Goal: Navigation & Orientation: Find specific page/section

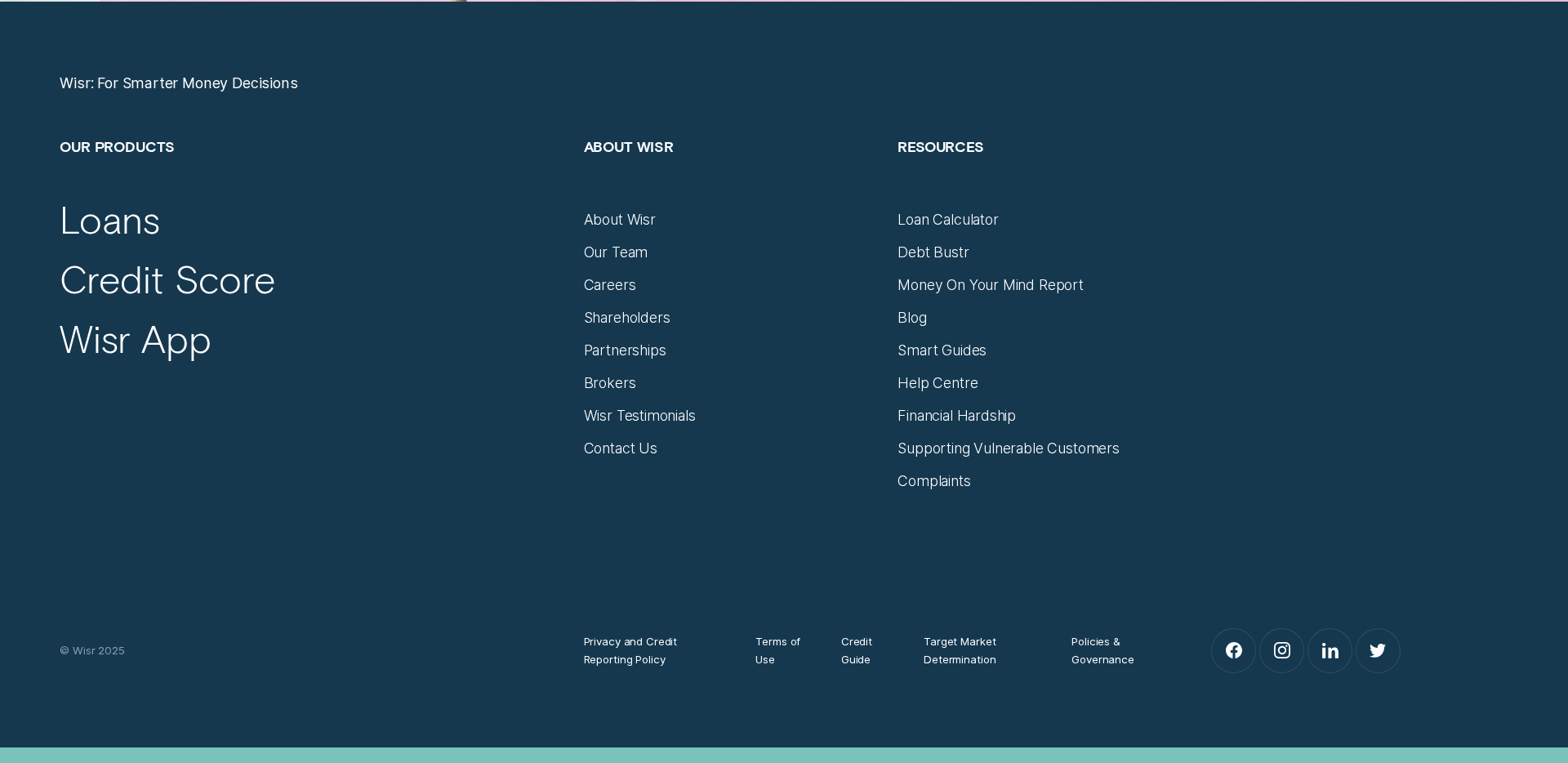
scroll to position [7069, 0]
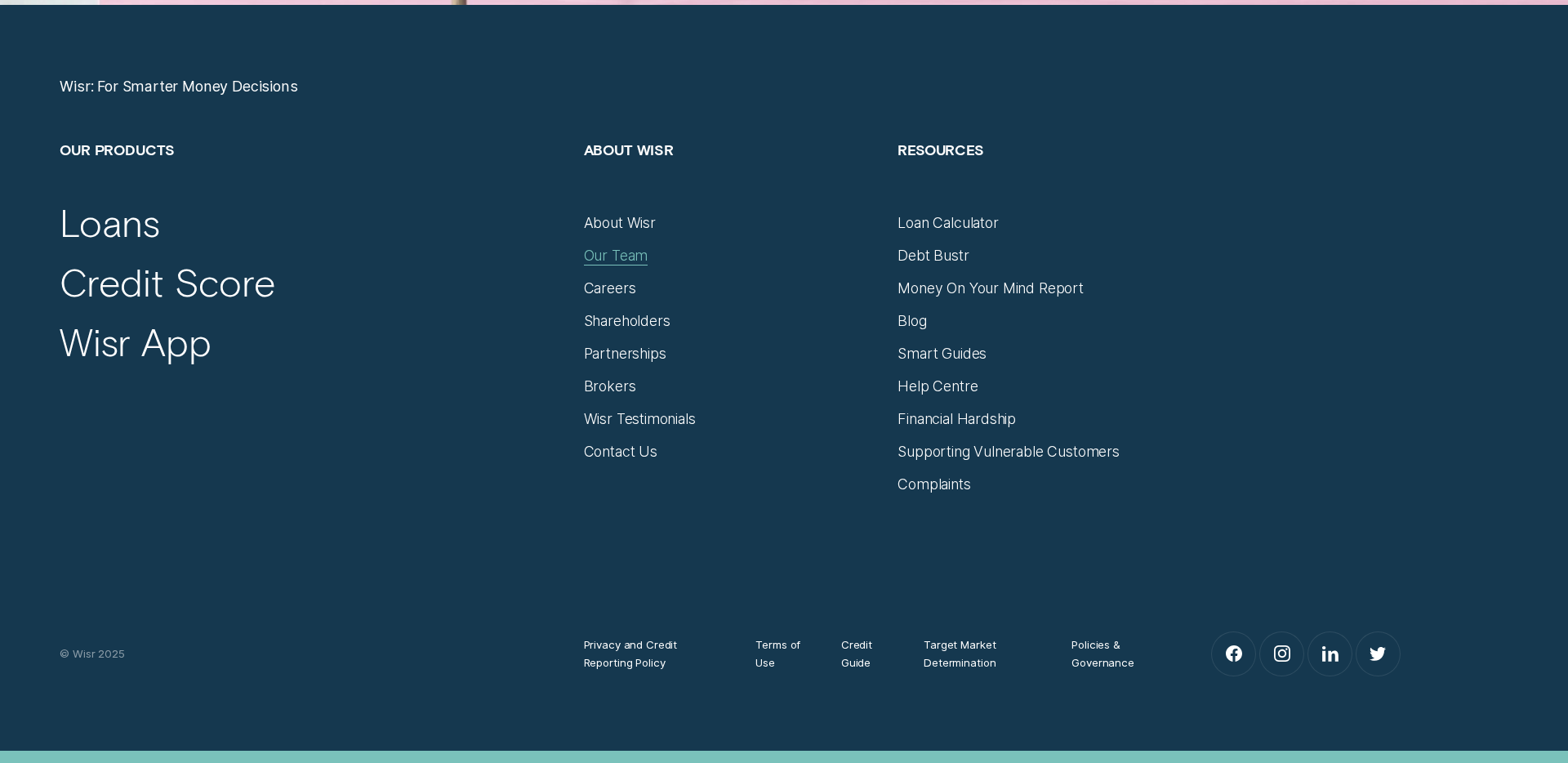
click at [609, 253] on div "Our Team" at bounding box center [615, 256] width 64 height 18
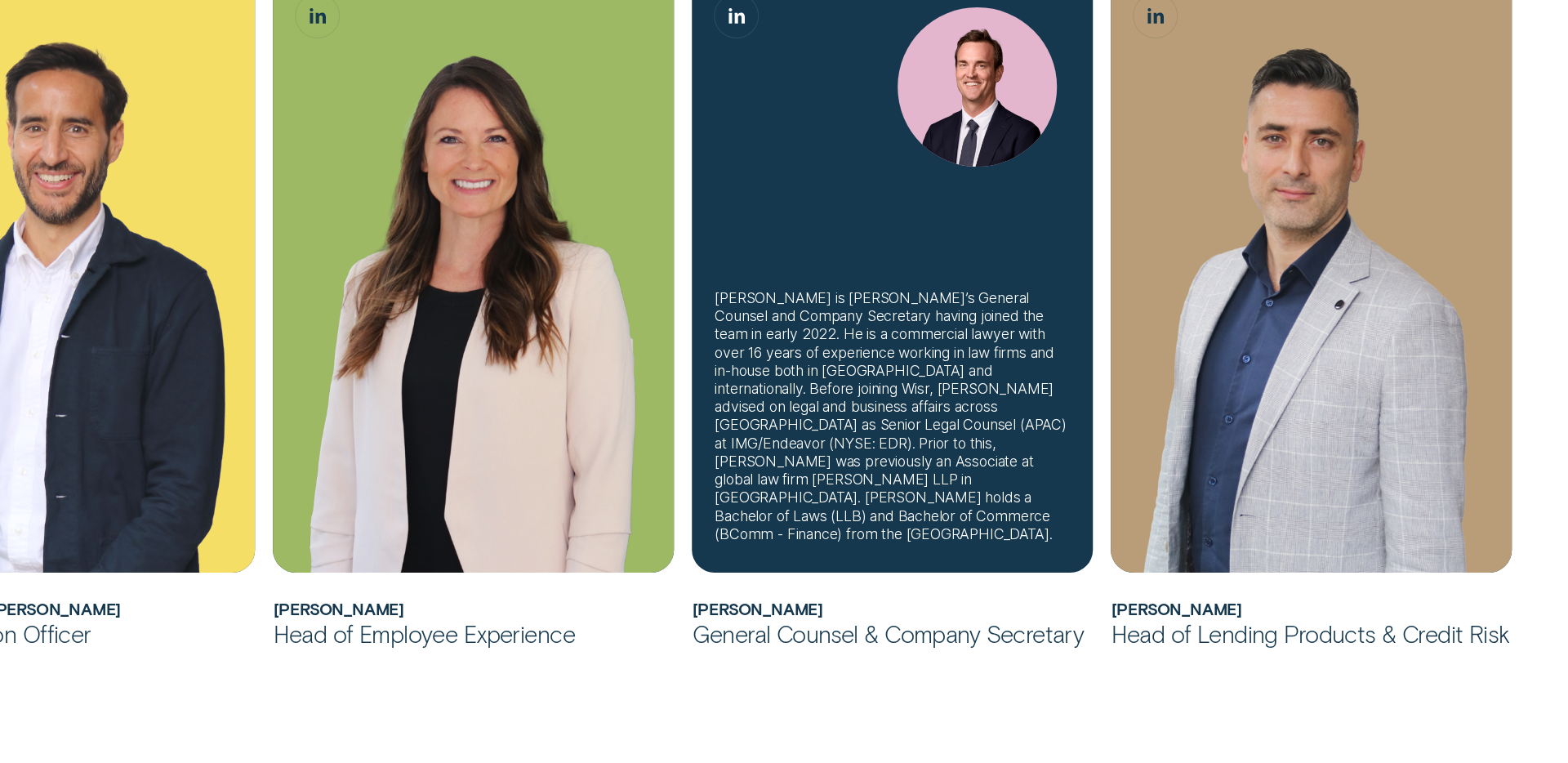
scroll to position [1413, 0]
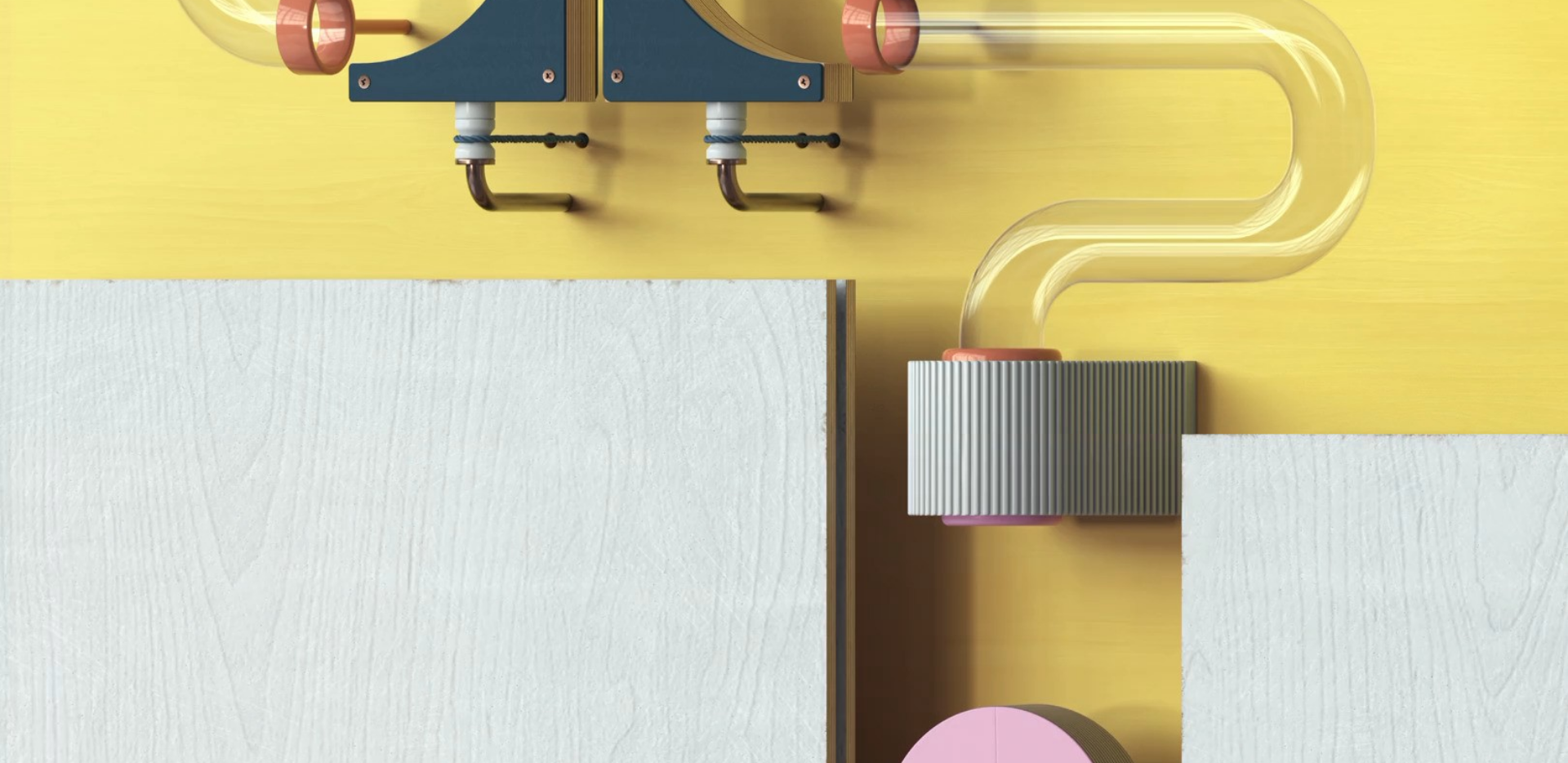
scroll to position [7069, 0]
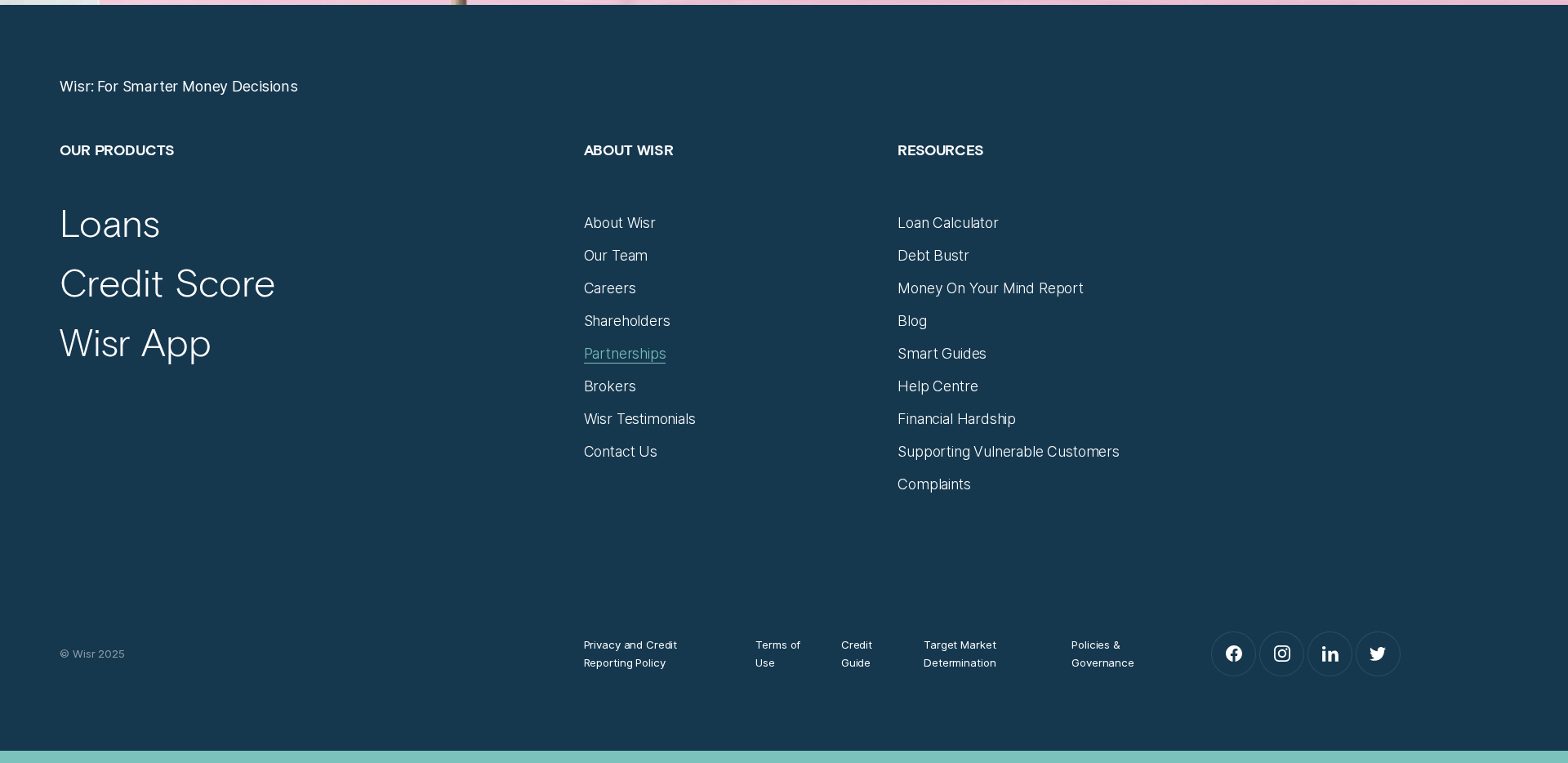
click at [615, 353] on div "Partnerships" at bounding box center [624, 353] width 82 height 18
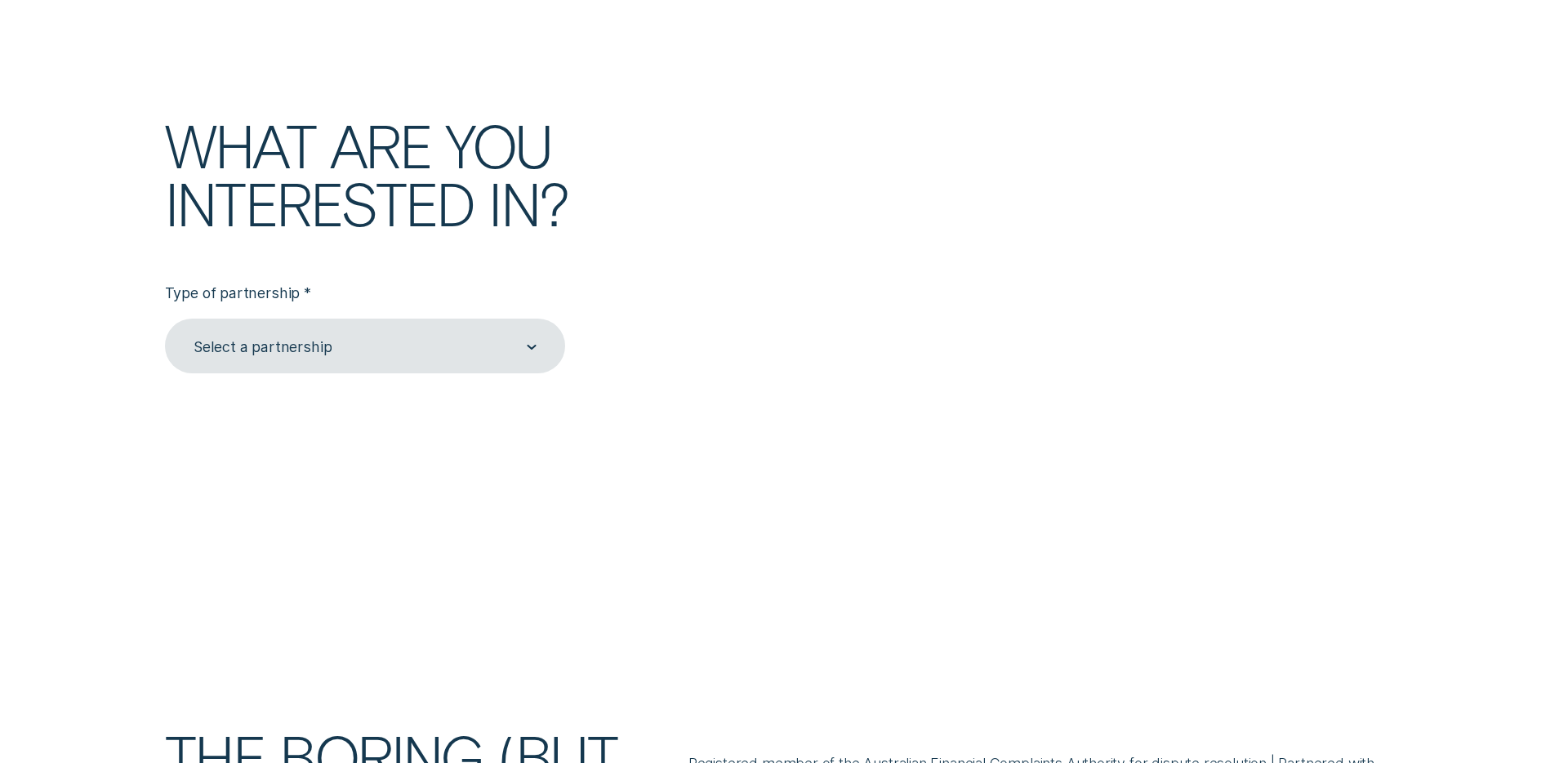
scroll to position [4745, 0]
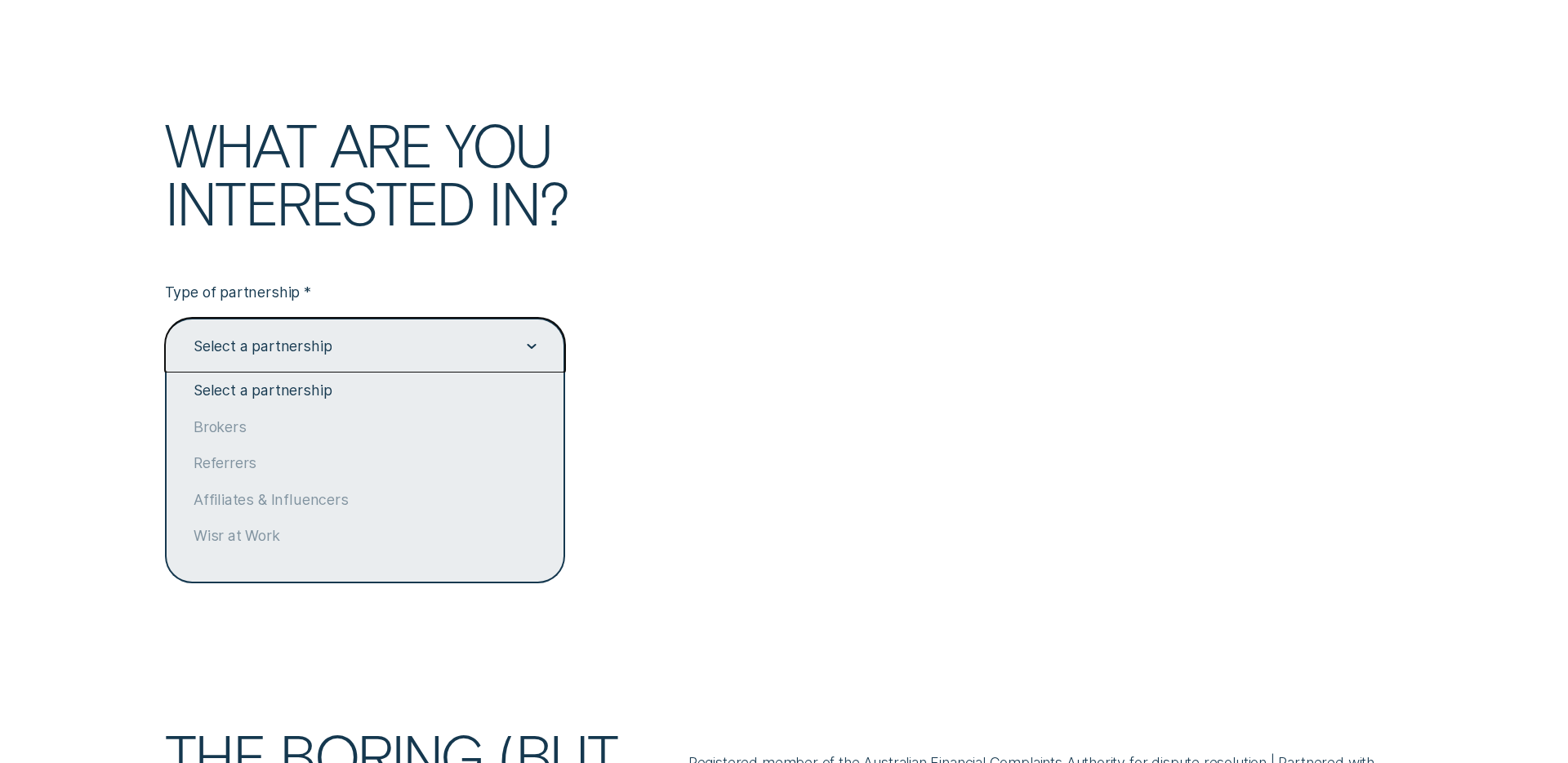
click at [529, 344] on icon at bounding box center [531, 345] width 10 height 5
click at [887, 401] on div at bounding box center [784, 267] width 1568 height 593
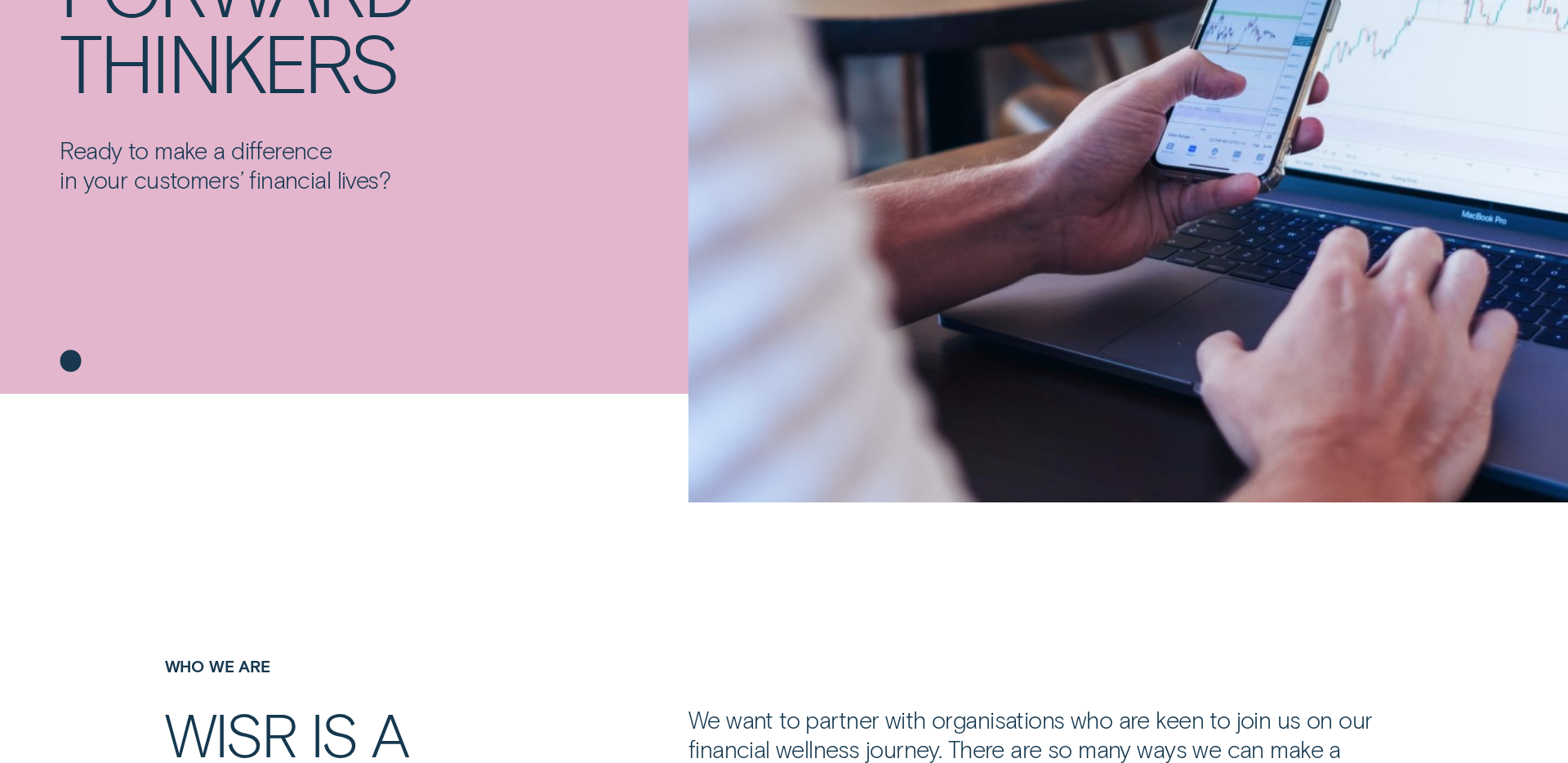
scroll to position [0, 0]
